Goal: Task Accomplishment & Management: Use online tool/utility

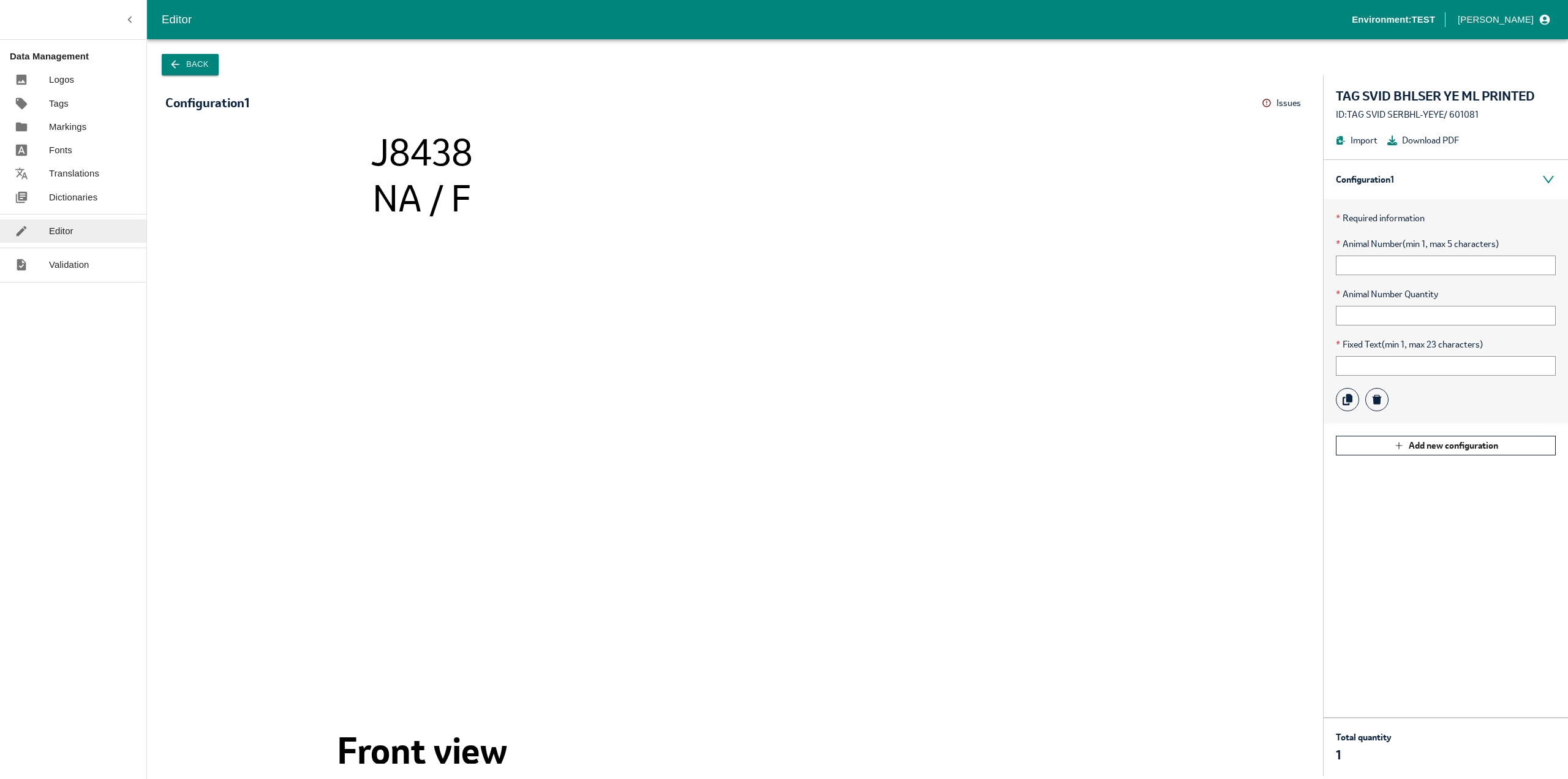
click at [1302, 100] on button "Issues" at bounding box center [1283, 102] width 43 height 19
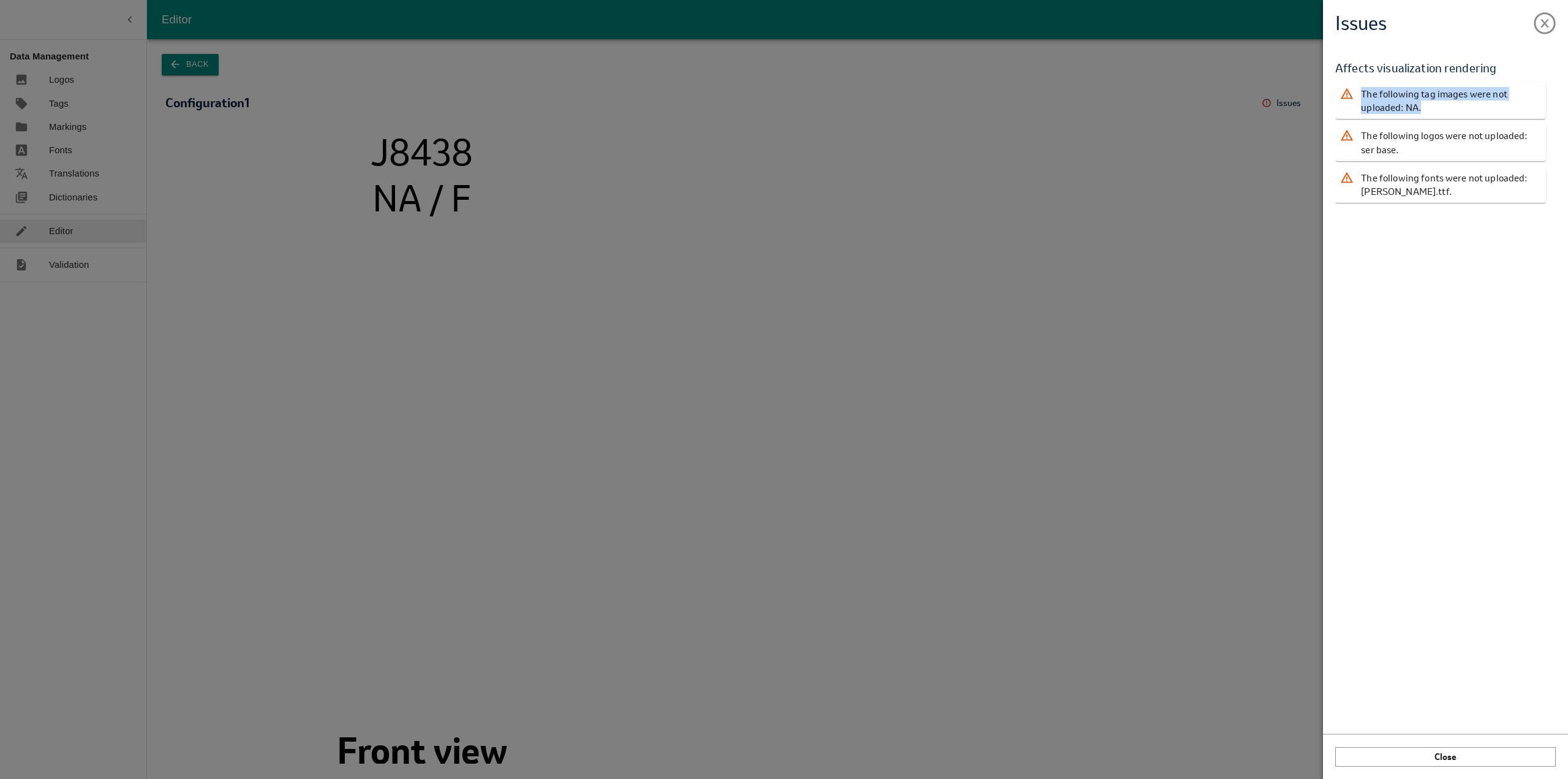
drag, startPoint x: 1378, startPoint y: 96, endPoint x: 1435, endPoint y: 106, distance: 57.9
click at [1435, 106] on p "The following tag images were not uploaded: NA." at bounding box center [1451, 101] width 180 height 28
drag, startPoint x: 1435, startPoint y: 106, endPoint x: 1423, endPoint y: 118, distance: 17.0
click at [1435, 107] on p "The following tag images were not uploaded: NA." at bounding box center [1451, 101] width 180 height 28
click at [1379, 137] on p "The following logos were not uploaded: ser base." at bounding box center [1451, 142] width 180 height 28
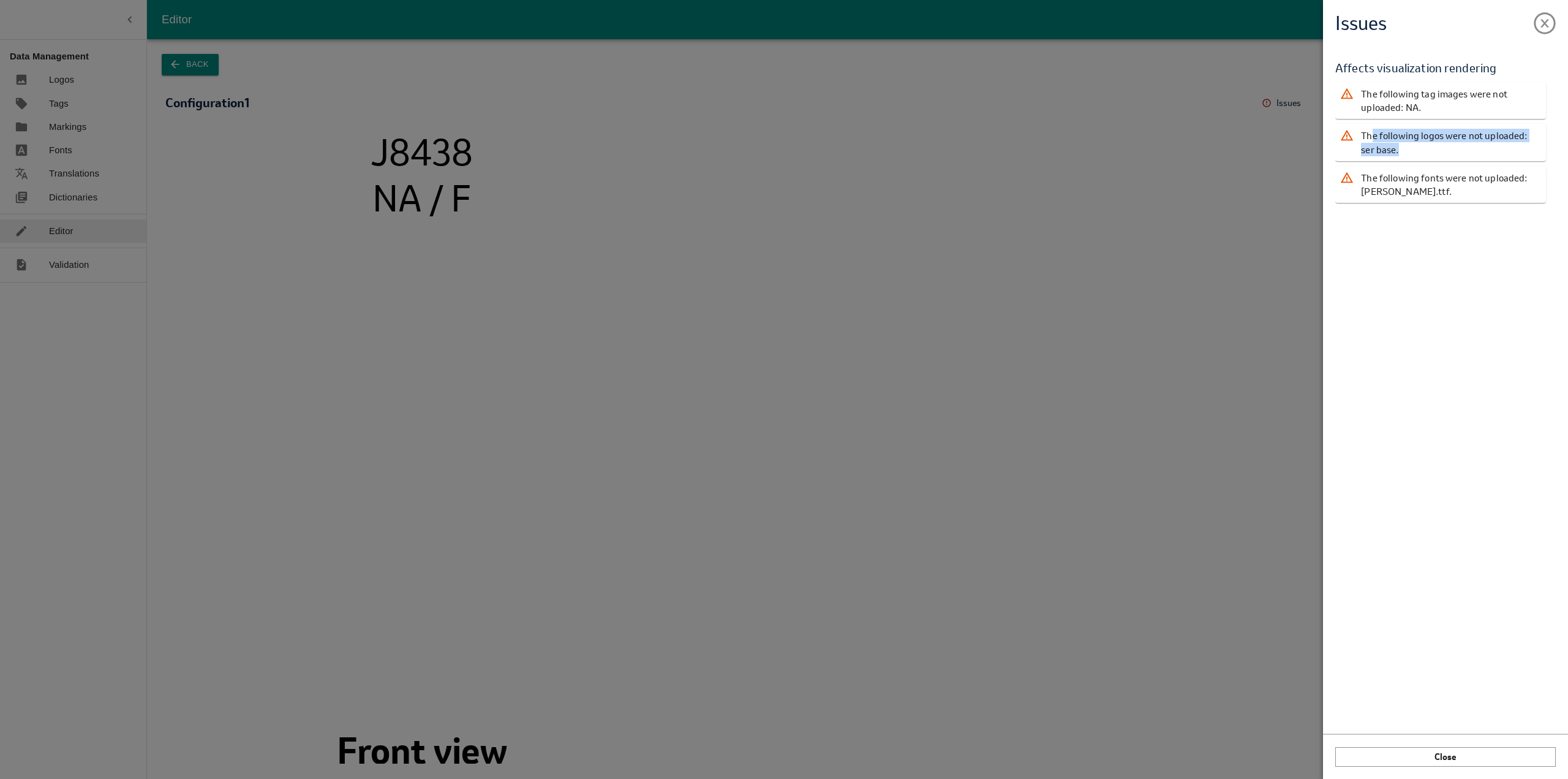
drag, startPoint x: 1370, startPoint y: 137, endPoint x: 1410, endPoint y: 151, distance: 42.4
click at [1410, 151] on p "The following logos were not uploaded: ser base." at bounding box center [1451, 142] width 180 height 28
drag, startPoint x: 1395, startPoint y: 155, endPoint x: 1366, endPoint y: 134, distance: 35.8
click at [1366, 134] on p "The following logos were not uploaded: ser base." at bounding box center [1451, 142] width 180 height 28
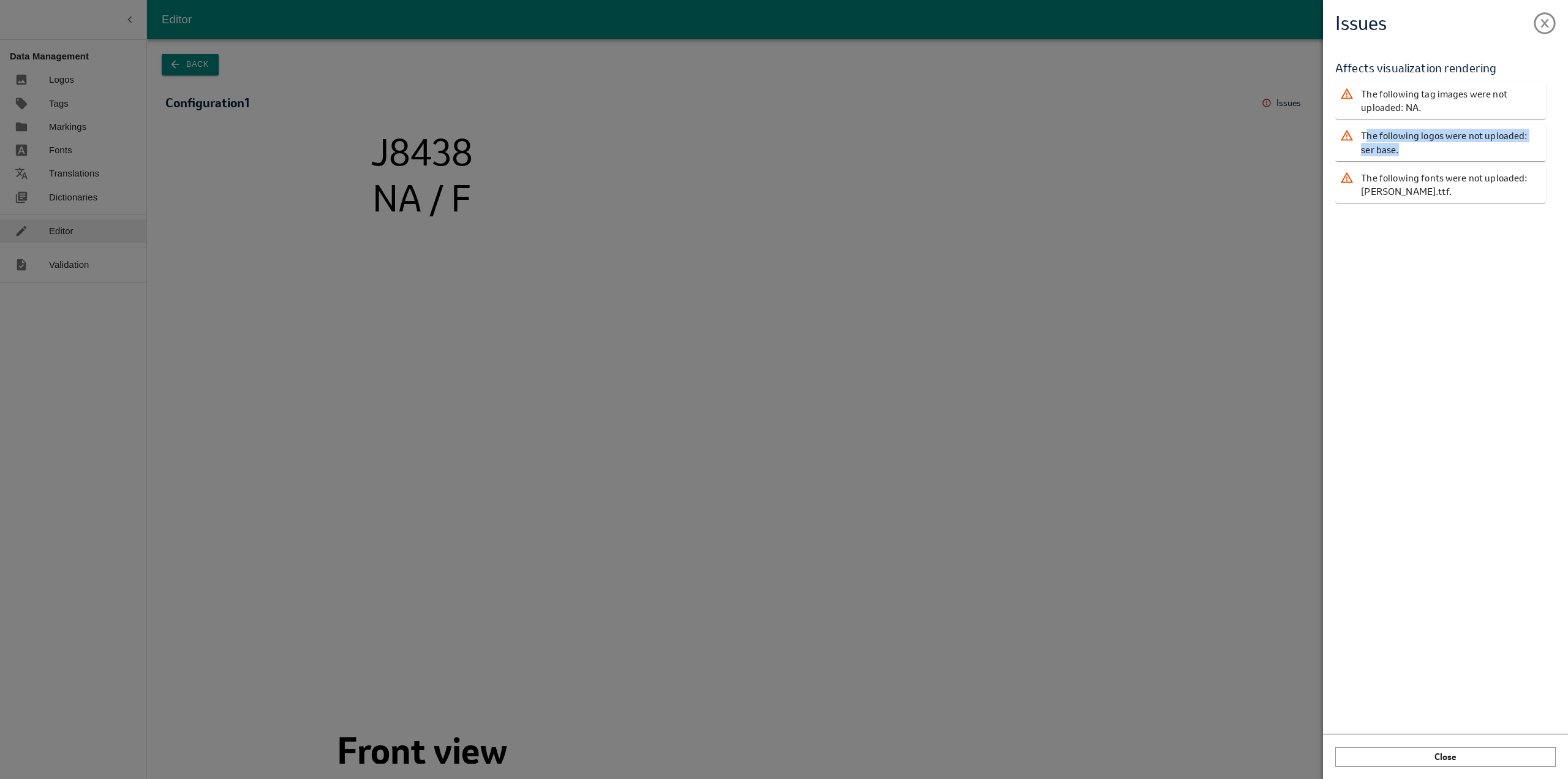
click at [1384, 134] on p "The following logos were not uploaded: ser base." at bounding box center [1451, 142] width 180 height 28
click at [1370, 139] on p "The following logos were not uploaded: ser base." at bounding box center [1451, 142] width 180 height 28
drag, startPoint x: 1366, startPoint y: 137, endPoint x: 1389, endPoint y: 162, distance: 34.0
click at [1387, 150] on p "The following logos were not uploaded: ser base." at bounding box center [1451, 142] width 180 height 28
drag, startPoint x: 1364, startPoint y: 179, endPoint x: 1443, endPoint y: 189, distance: 79.6
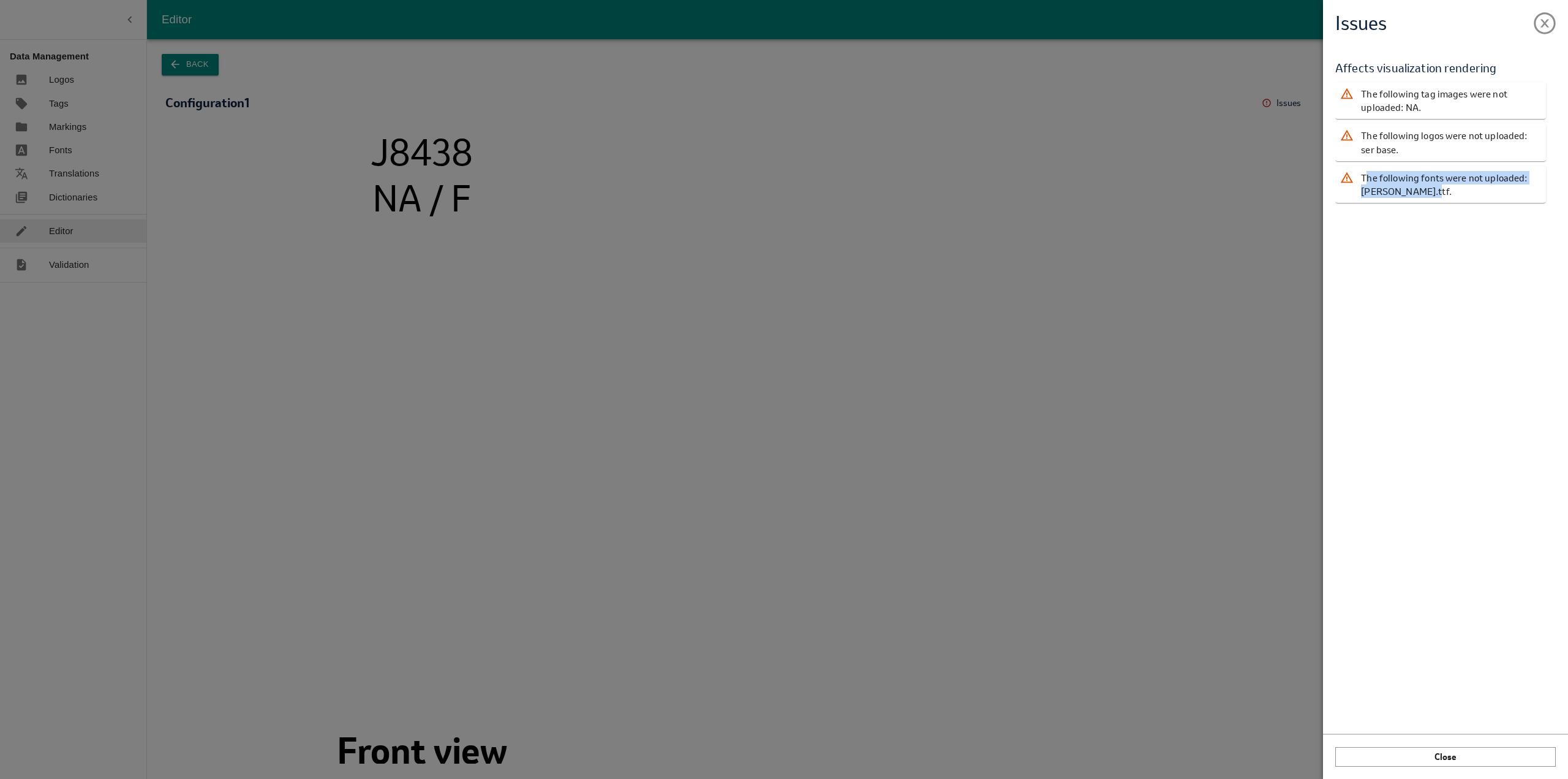
click at [1443, 189] on p "The following fonts were not uploaded: [PERSON_NAME].ttf." at bounding box center [1451, 184] width 180 height 28
click at [1443, 190] on p "The following fonts were not uploaded: [PERSON_NAME].ttf." at bounding box center [1451, 184] width 180 height 28
click at [1433, 194] on p "The following fonts were not uploaded: [PERSON_NAME].ttf." at bounding box center [1451, 184] width 180 height 28
drag, startPoint x: 1394, startPoint y: 193, endPoint x: 1368, endPoint y: 190, distance: 26.2
click at [1368, 191] on p "The following fonts were not uploaded: [PERSON_NAME].ttf." at bounding box center [1451, 184] width 180 height 28
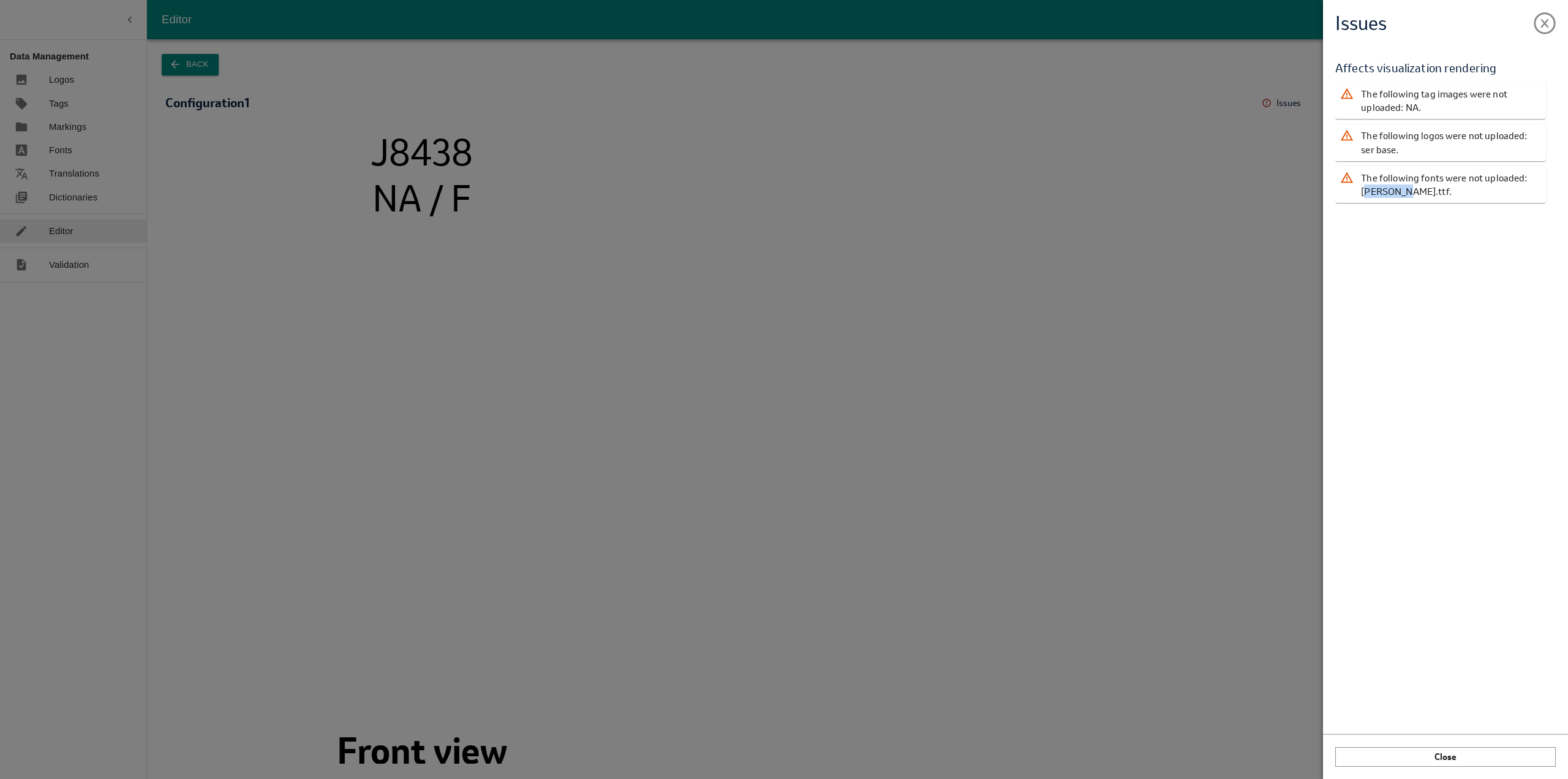
click at [1366, 190] on p "The following fonts were not uploaded: [PERSON_NAME].ttf." at bounding box center [1451, 184] width 180 height 28
click at [1427, 193] on p "The following fonts were not uploaded: [PERSON_NAME].ttf." at bounding box center [1451, 184] width 180 height 28
click at [945, 354] on div "Issues Validation Report Affects visualization rendering The following tag imag…" at bounding box center [784, 389] width 1568 height 779
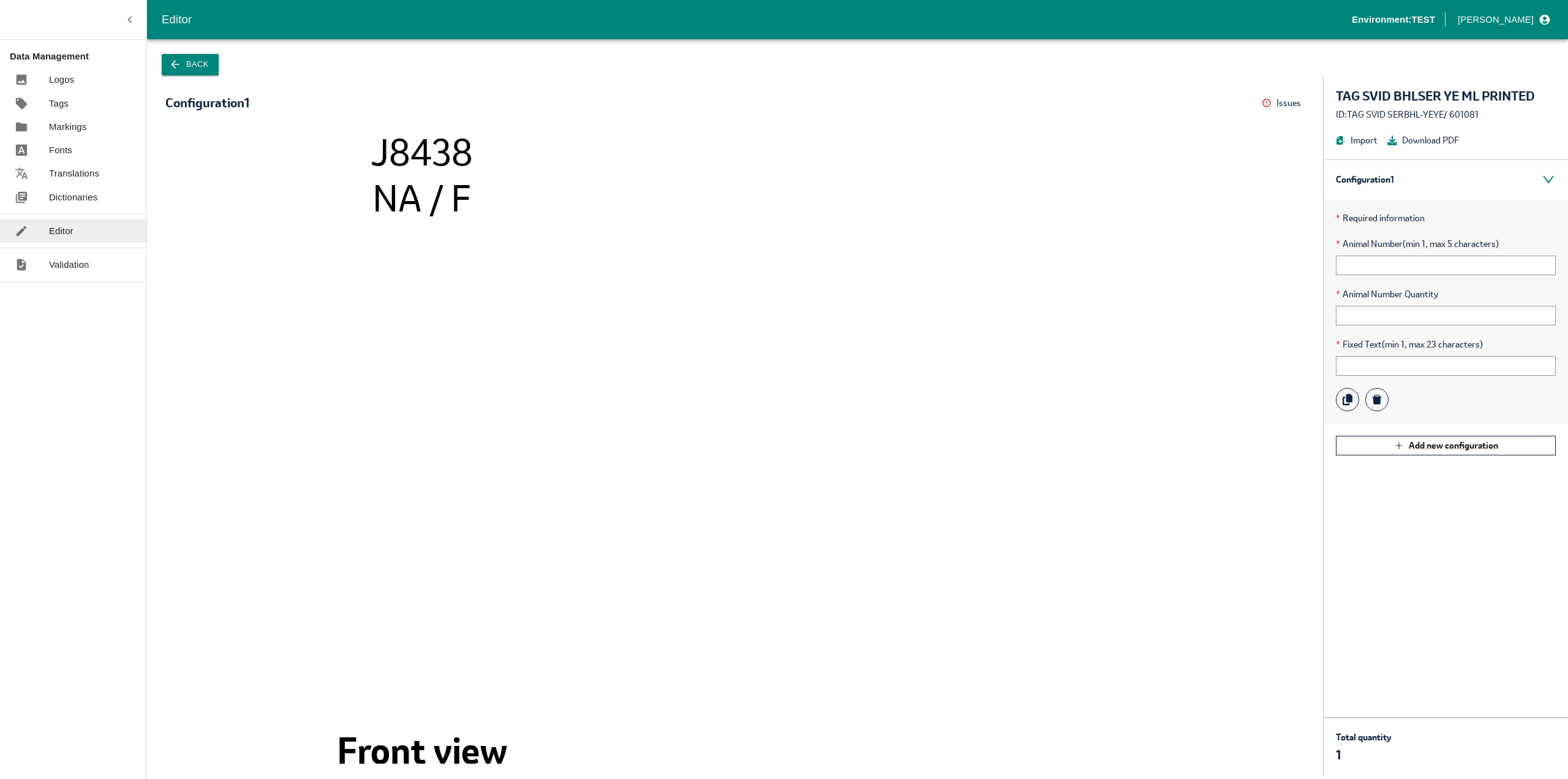
click at [184, 60] on button "Back" at bounding box center [190, 65] width 57 height 21
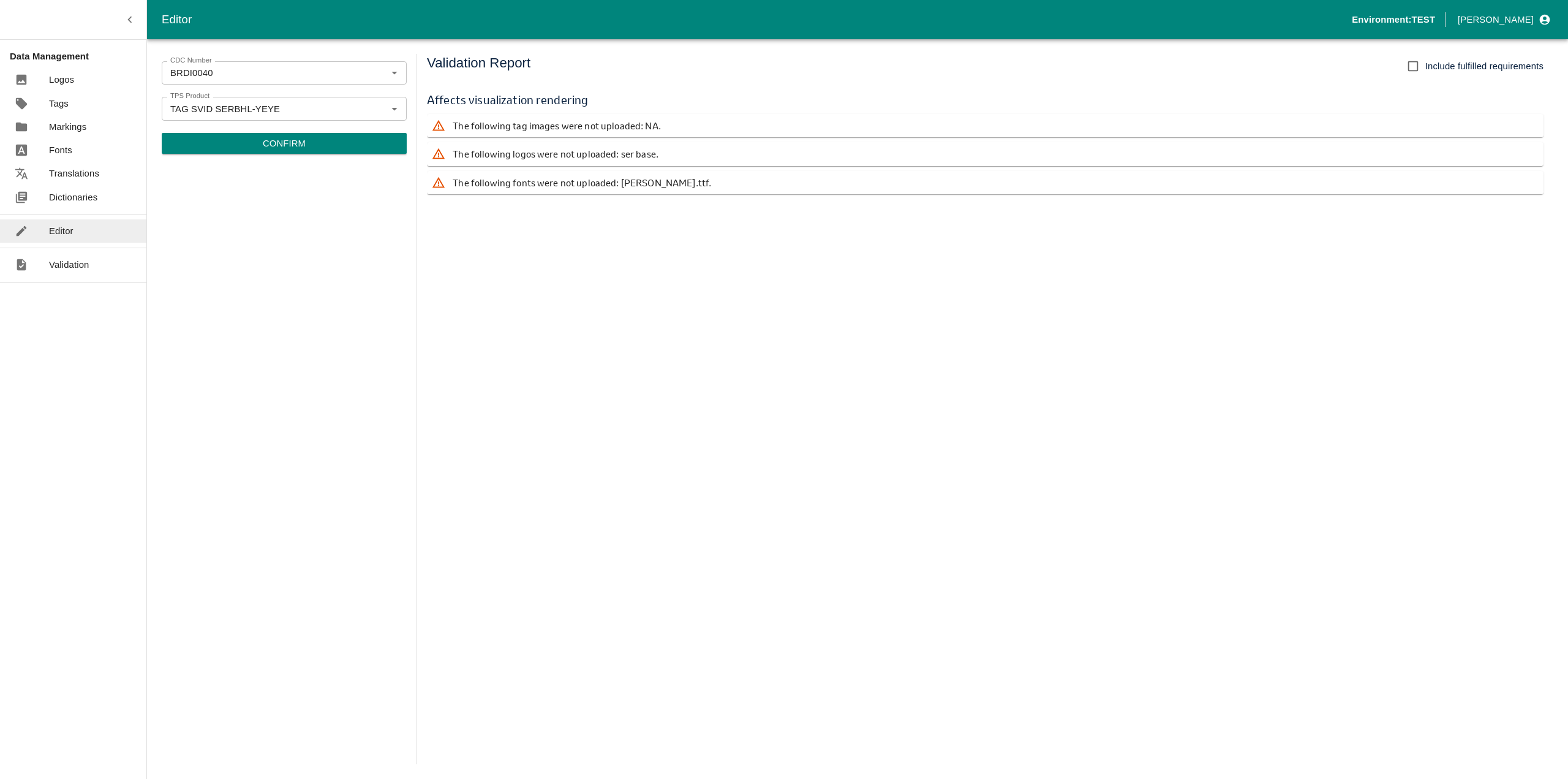
click at [324, 149] on button "Confirm" at bounding box center [284, 142] width 245 height 20
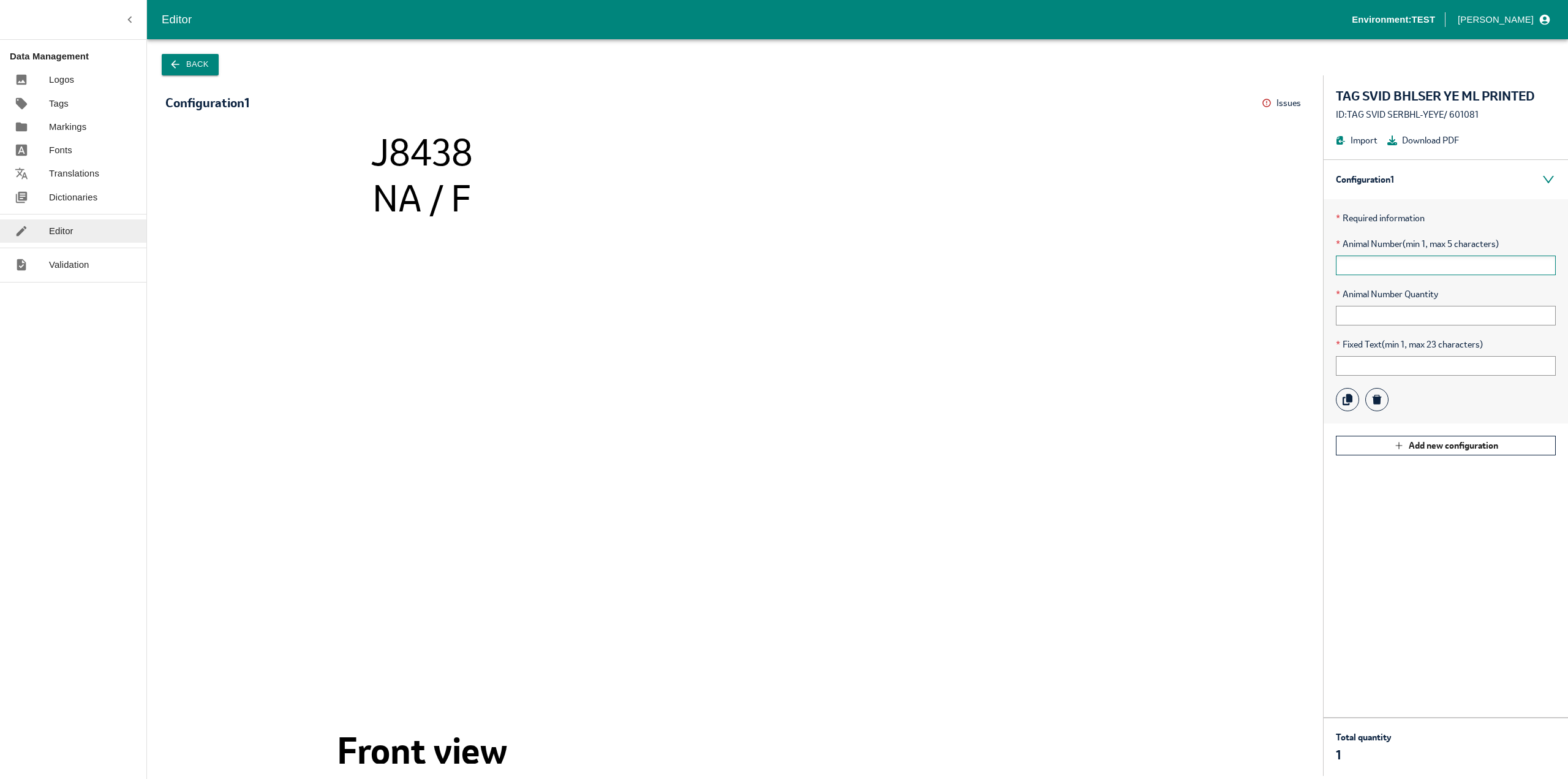
click at [1346, 266] on input "text" at bounding box center [1446, 265] width 220 height 20
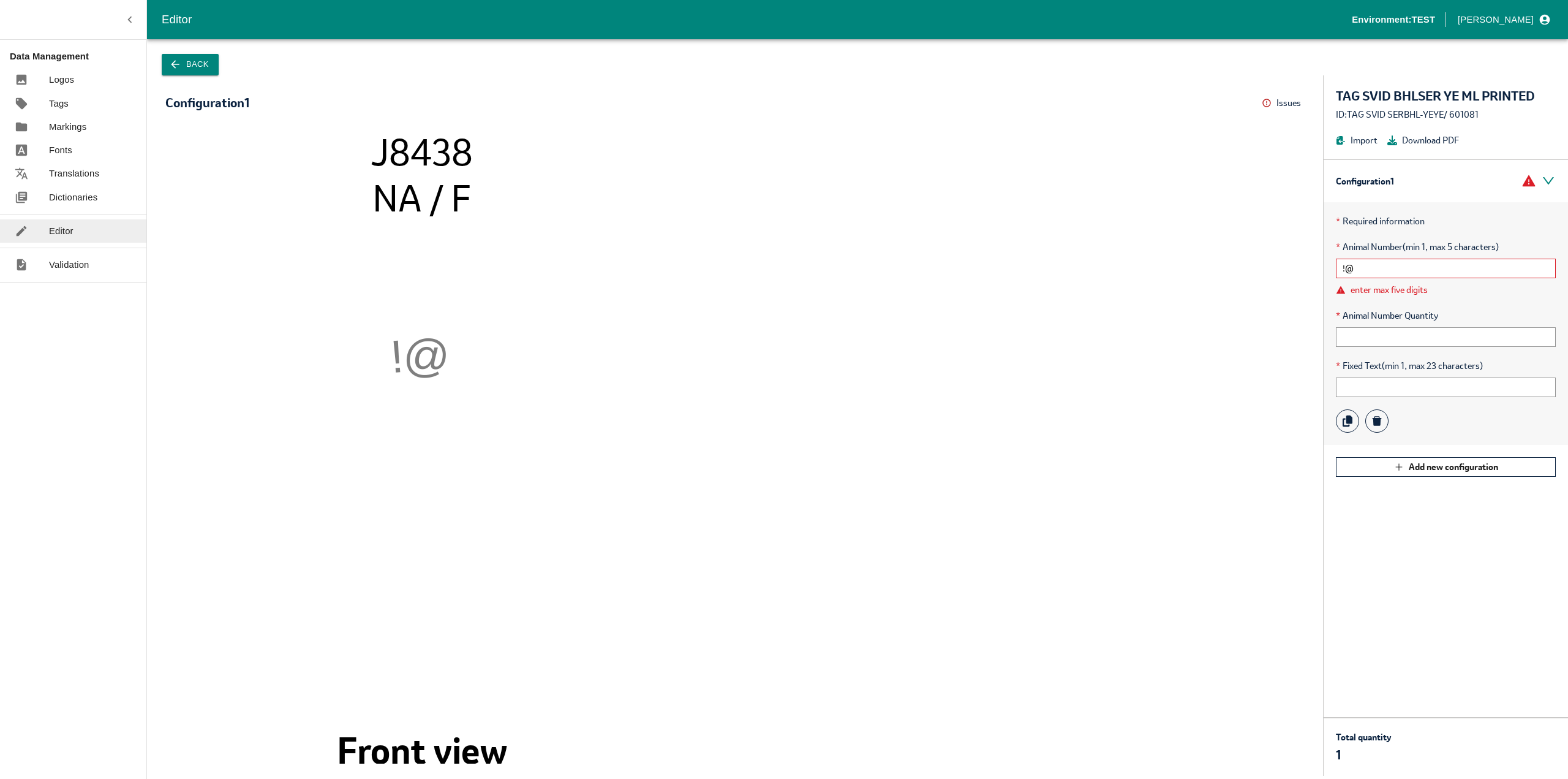
type input "!"
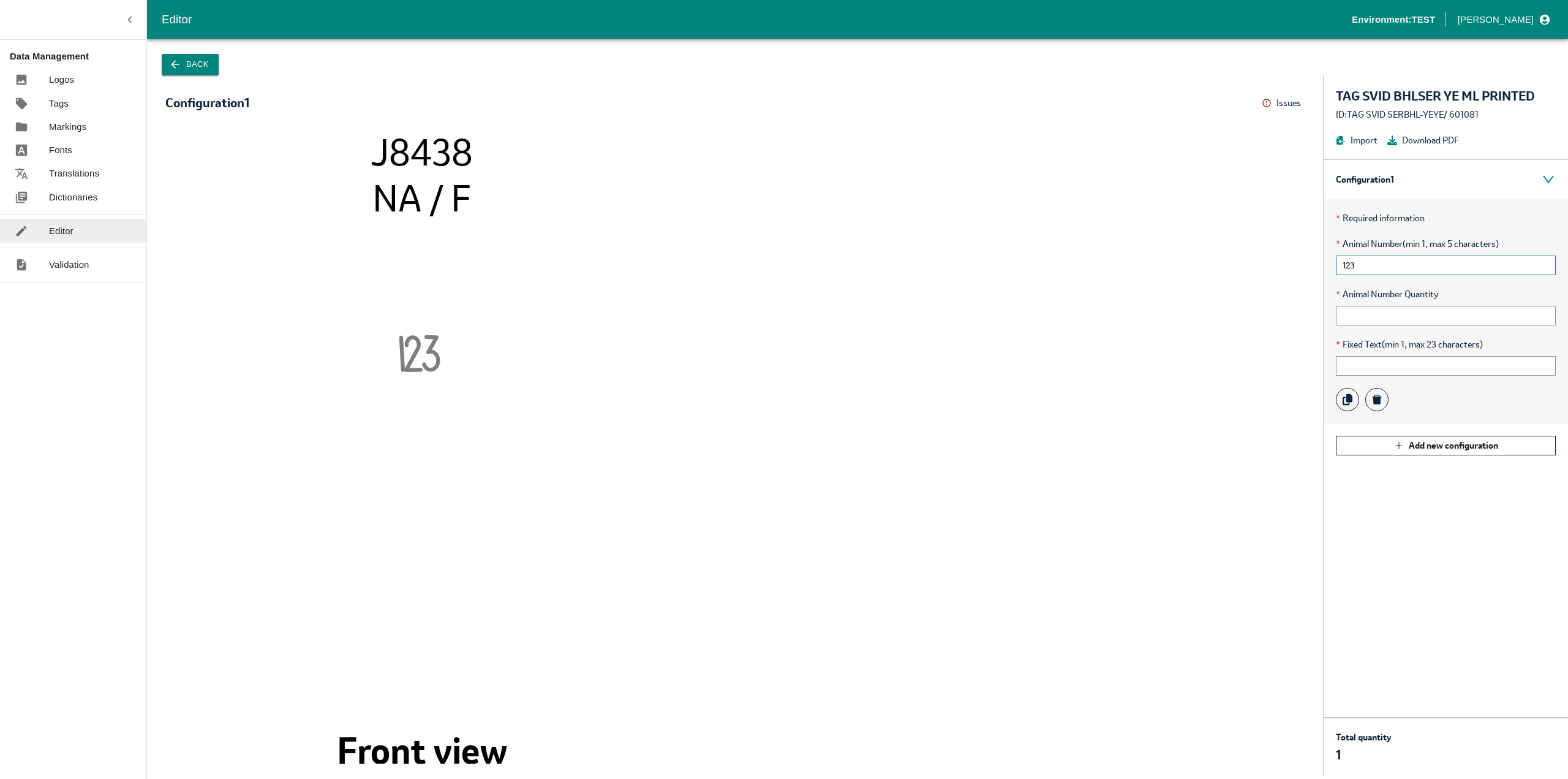
type input "123"
click at [479, 392] on image at bounding box center [421, 487] width 460 height 460
click at [179, 62] on icon "button" at bounding box center [175, 64] width 12 height 12
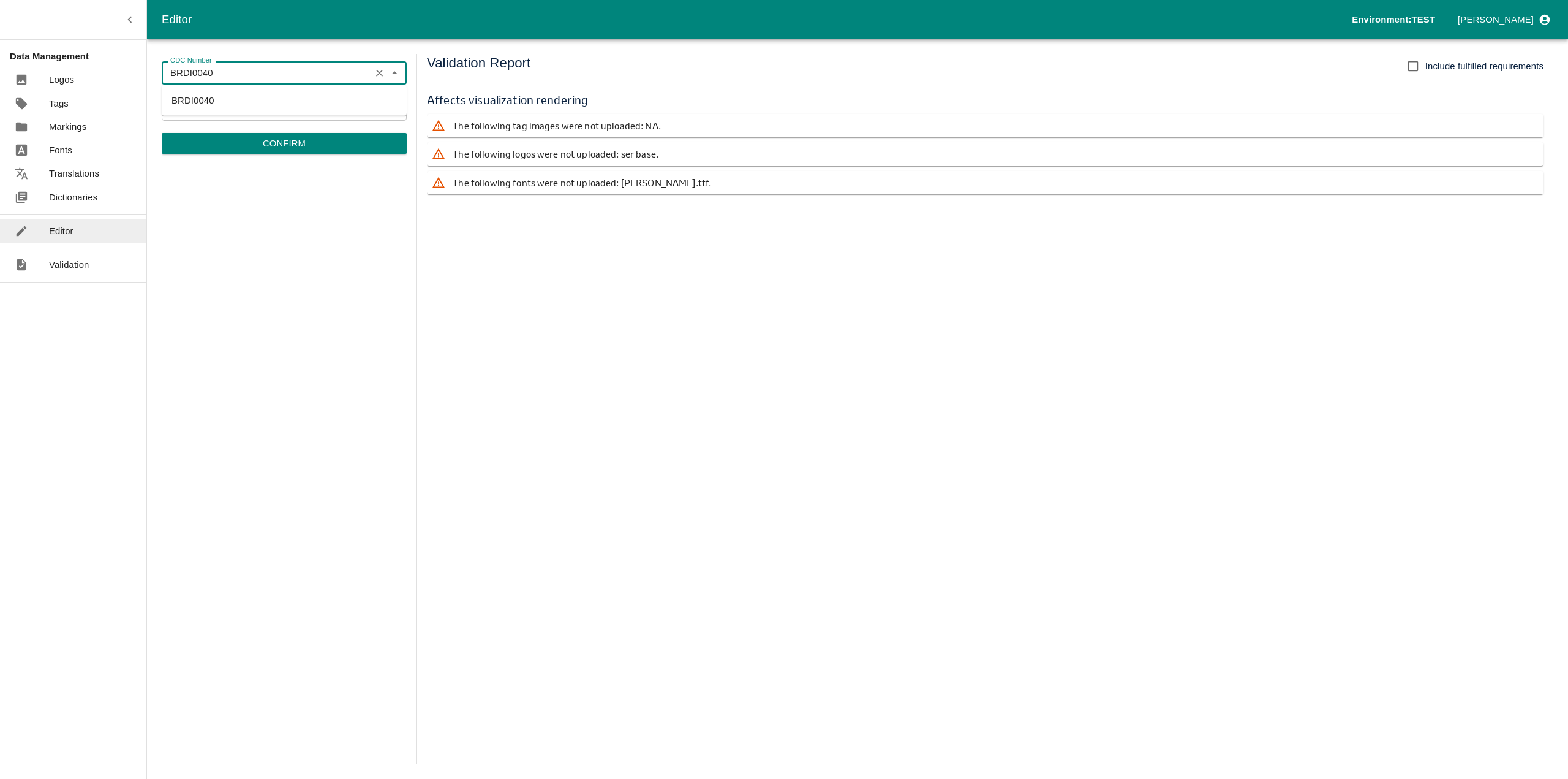
click at [263, 76] on input "BRDI0040" at bounding box center [266, 73] width 202 height 16
click at [263, 76] on input "BRDI0040" at bounding box center [266, 73] width 202 height 16
click at [702, 313] on div "Validation Report Include fulfilled requirements Affects visualization renderin…" at bounding box center [990, 410] width 1127 height 710
click at [87, 157] on link "Fonts" at bounding box center [73, 150] width 147 height 23
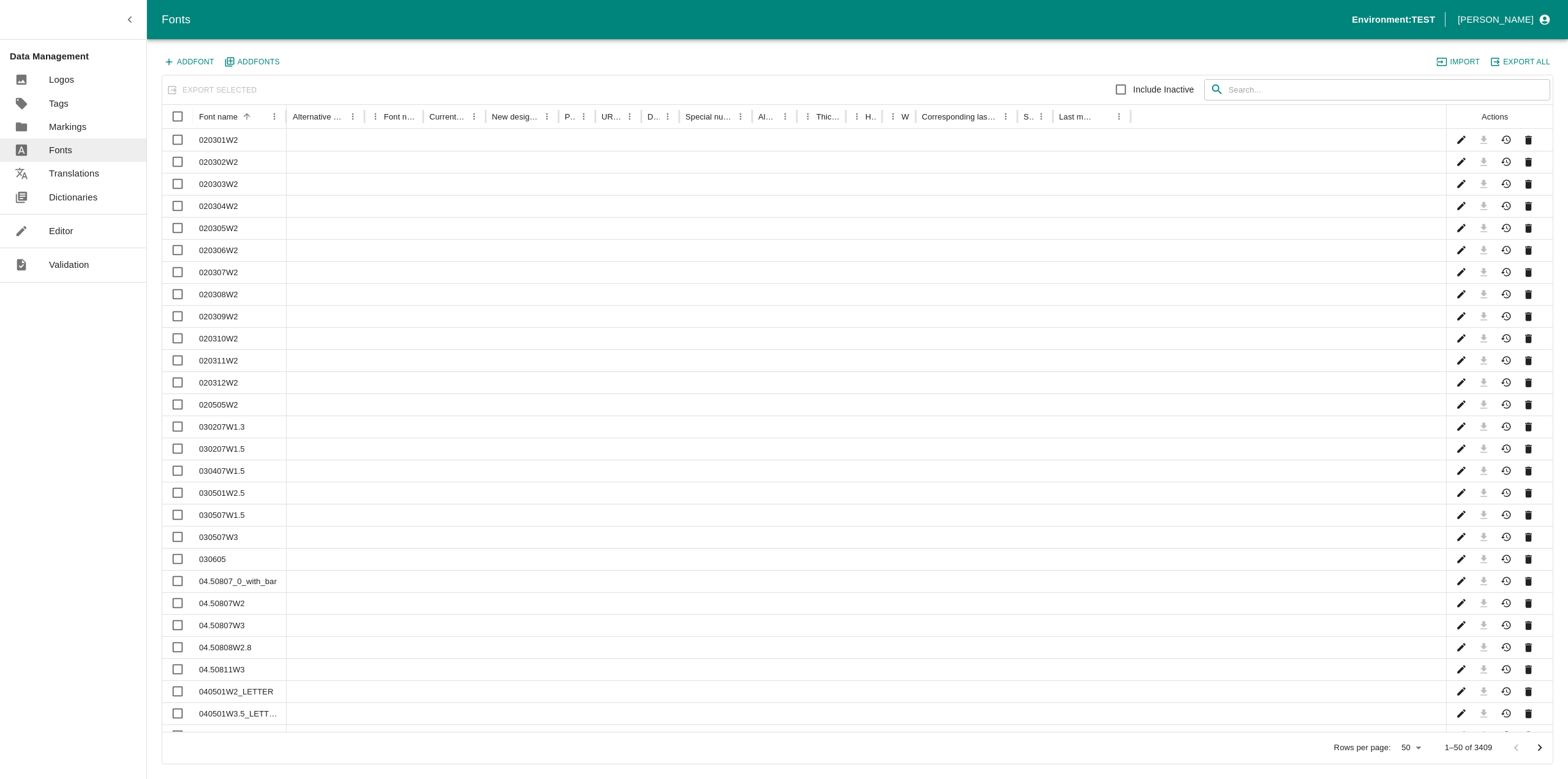
click at [1322, 98] on input "text" at bounding box center [1389, 90] width 321 height 22
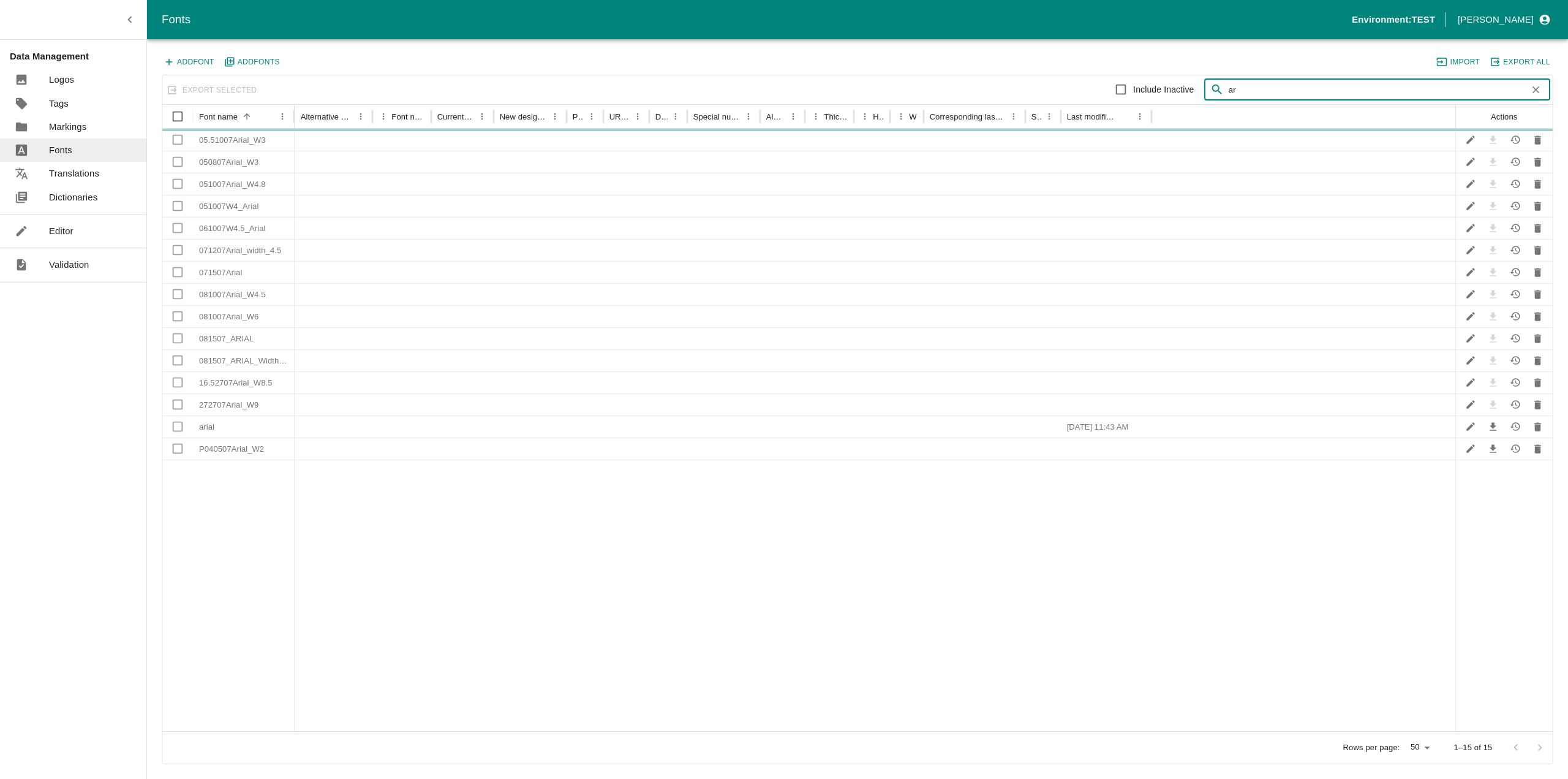
type input "a"
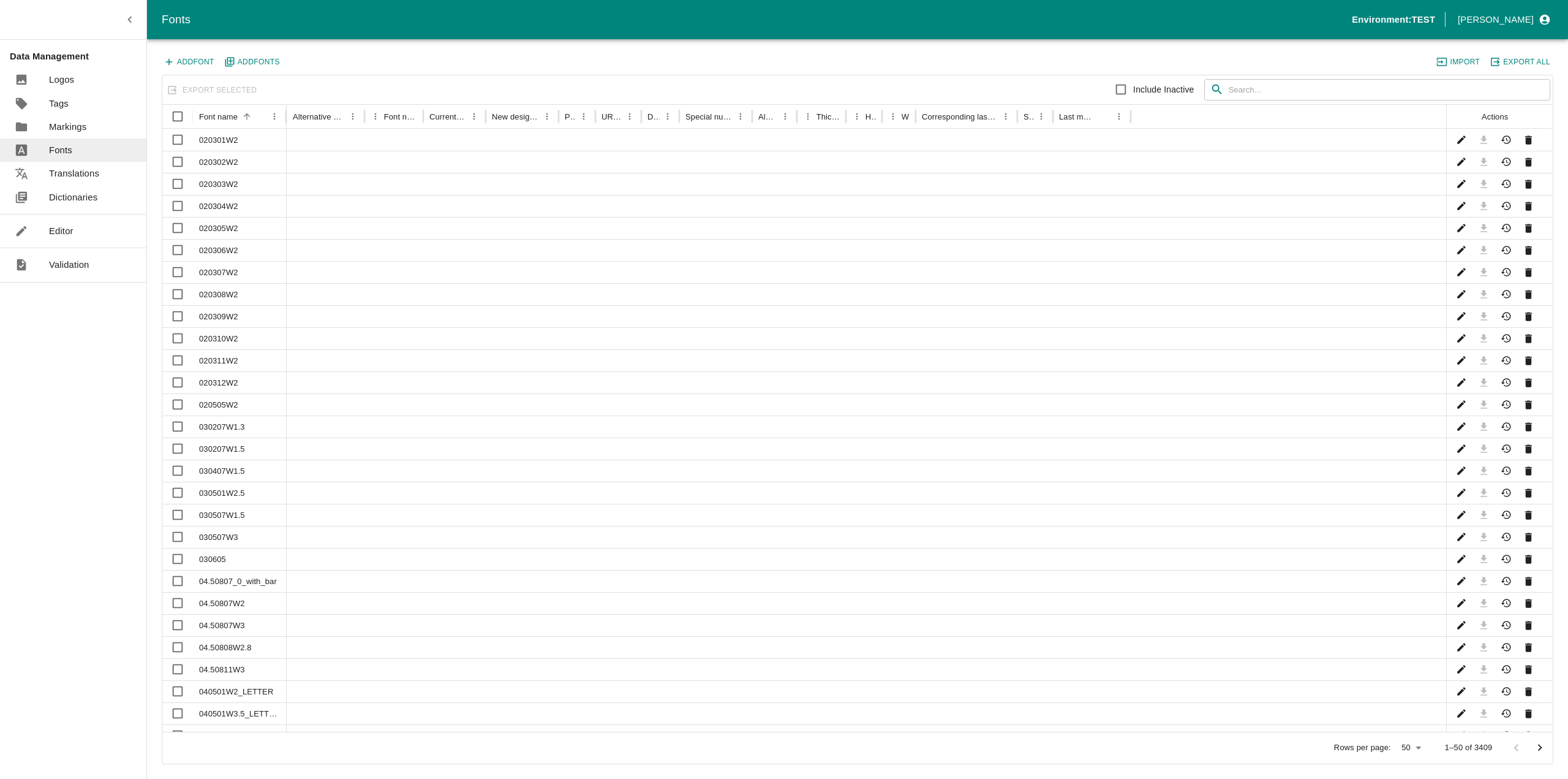
click at [69, 229] on p "Editor" at bounding box center [61, 231] width 25 height 13
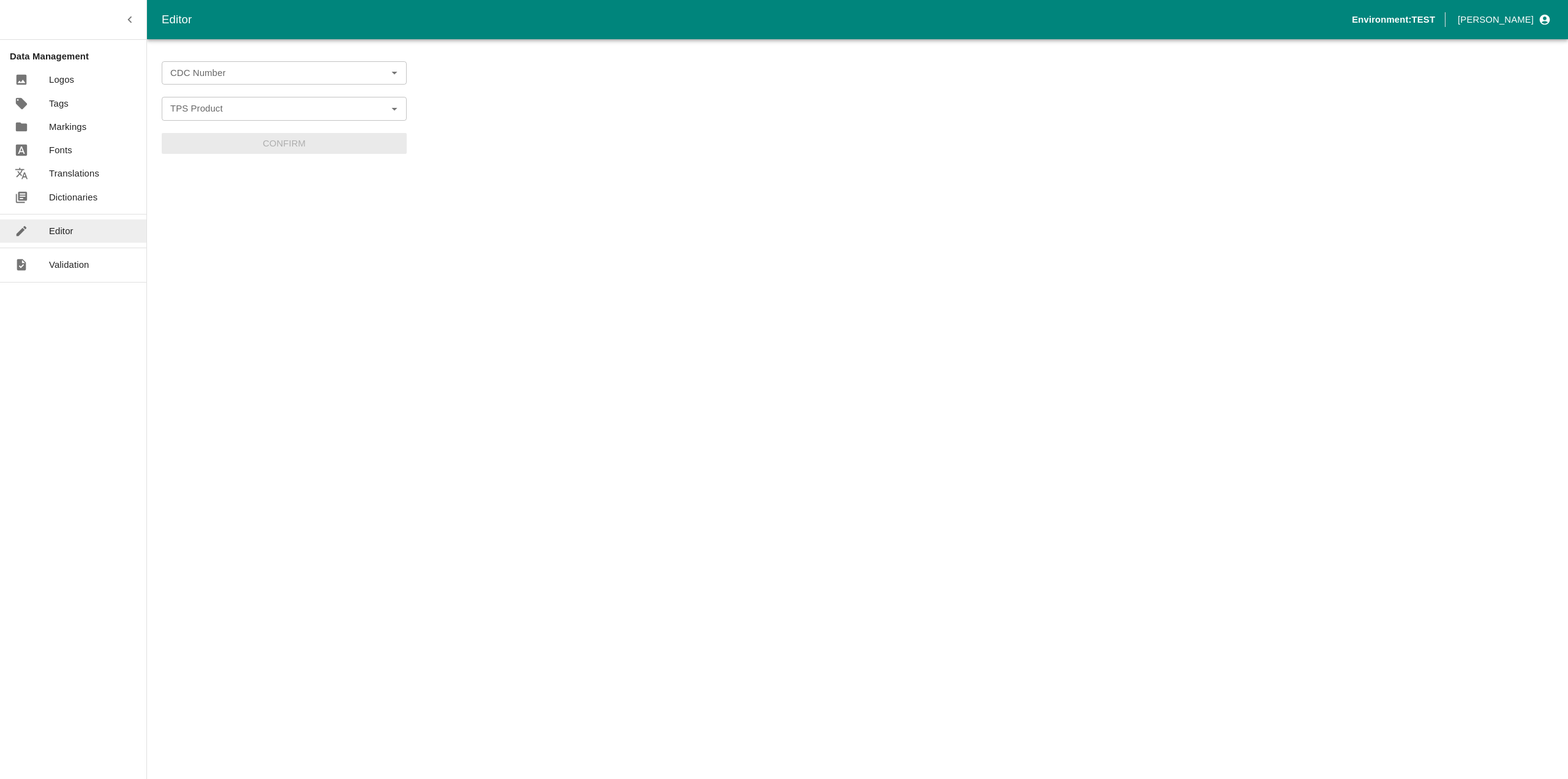
click at [244, 85] on form "CDC Number CDC Number TPS Product TPS Product Confirm" at bounding box center [284, 108] width 245 height 93
click at [245, 82] on div "CDC Number" at bounding box center [284, 73] width 245 height 23
click at [238, 91] on li "BRDI0040" at bounding box center [284, 100] width 245 height 20
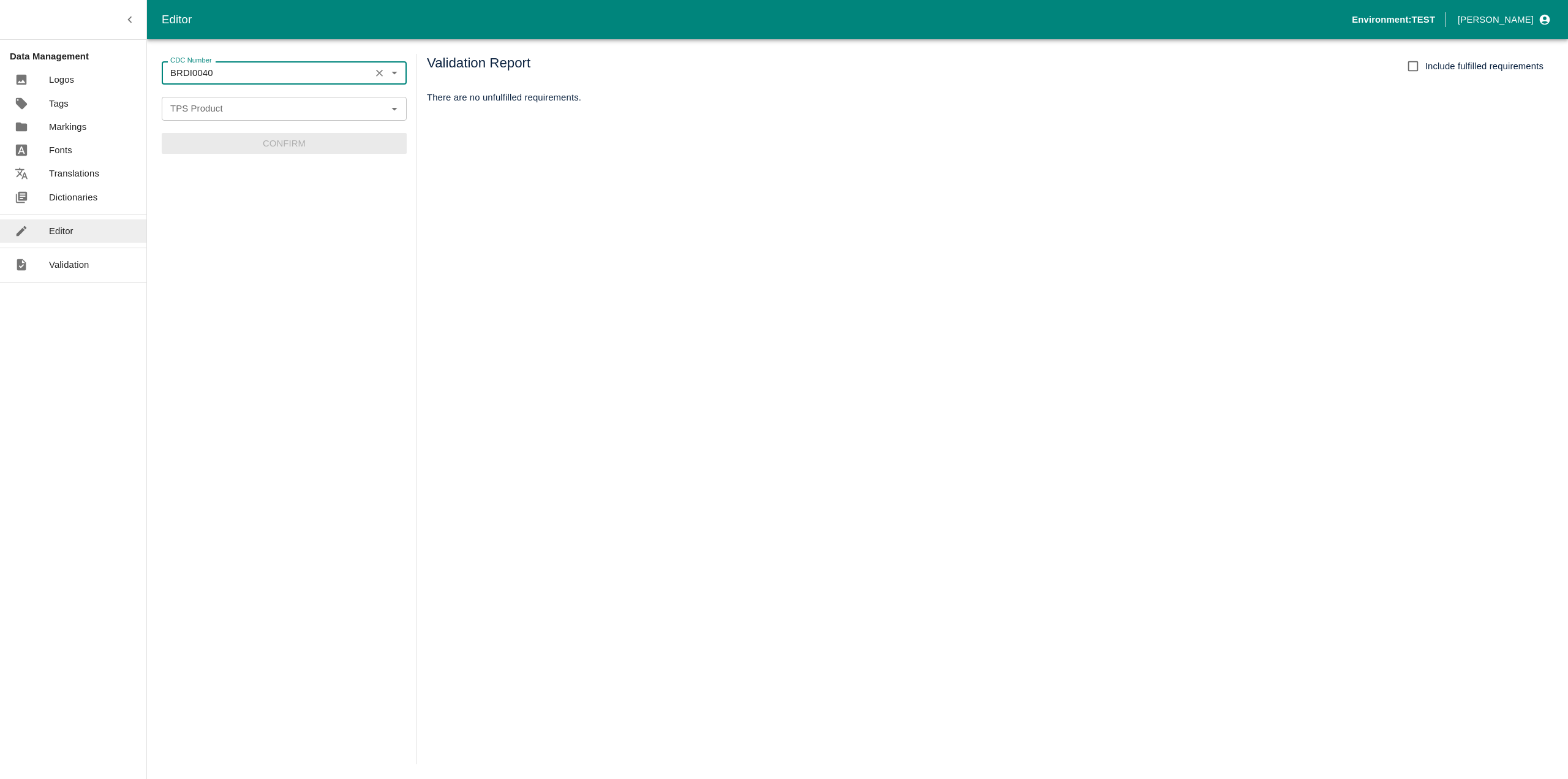
type input "BRDI0040"
click at [215, 113] on input "TPS Product" at bounding box center [274, 109] width 217 height 16
click at [214, 135] on li "TAG SVID SERBHL-YEYE" at bounding box center [284, 135] width 245 height 20
type input "TAG SVID SERBHL-YEYE"
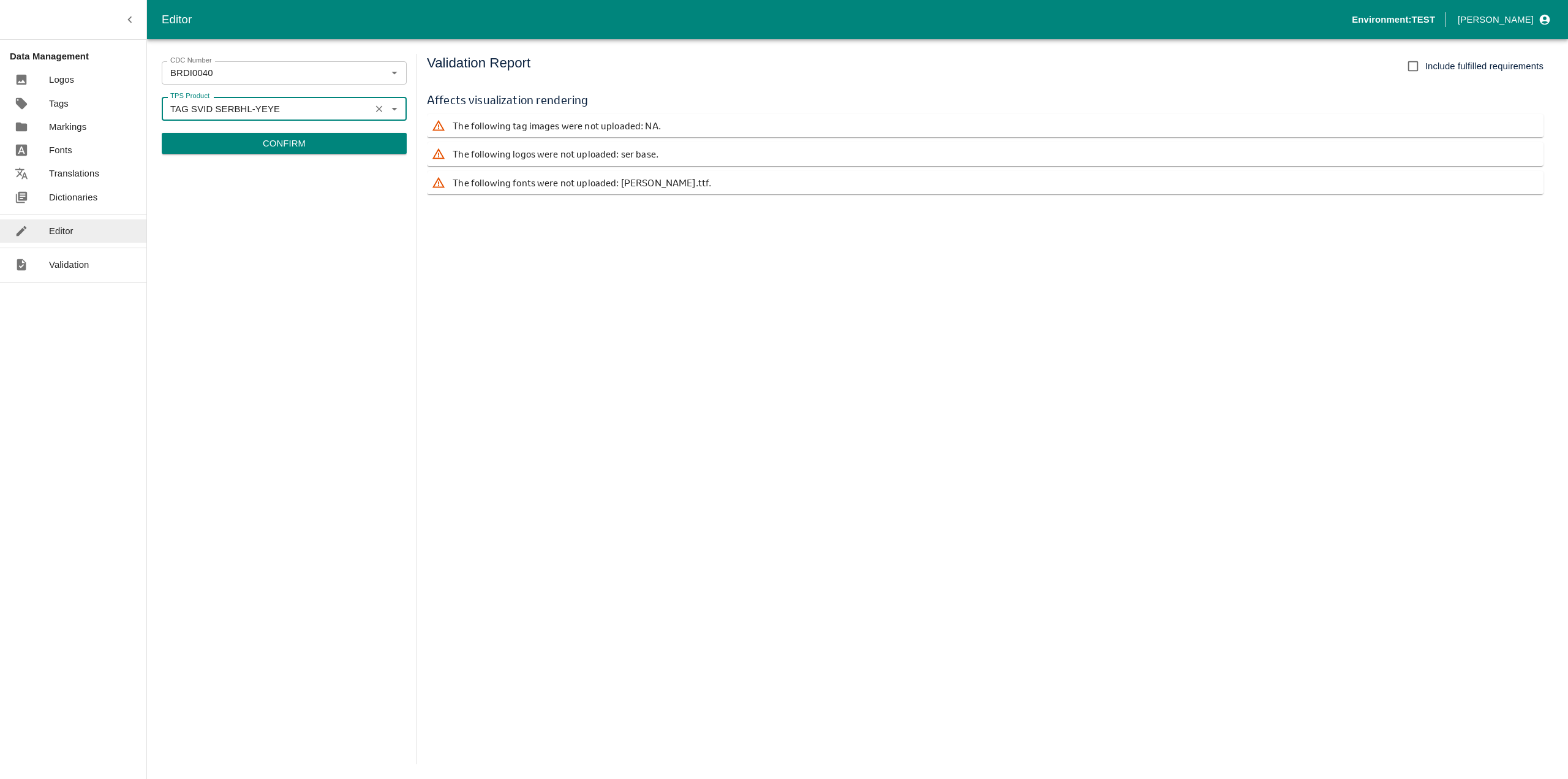
click at [272, 147] on p "Confirm" at bounding box center [284, 143] width 43 height 13
